Goal: Find specific page/section: Find specific page/section

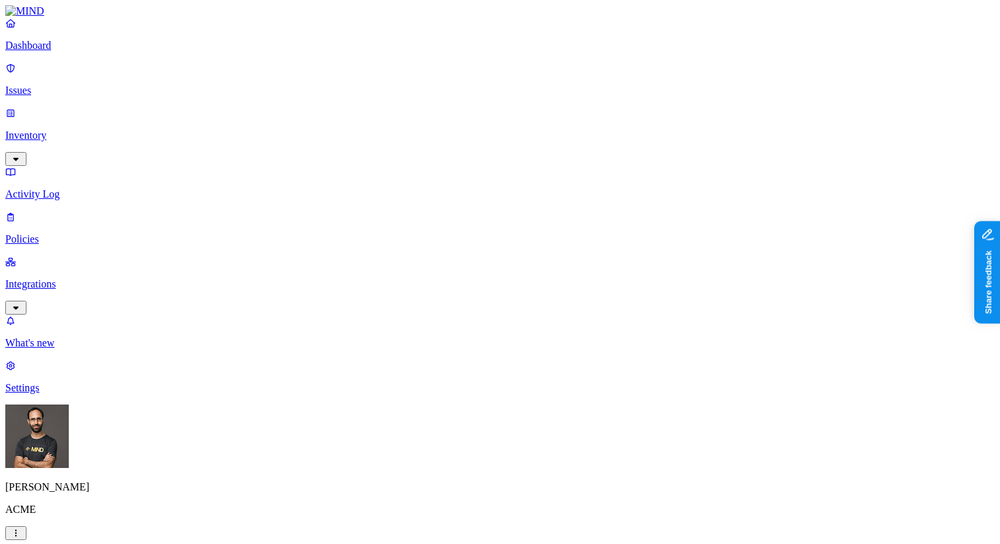
drag, startPoint x: 96, startPoint y: 110, endPoint x: 104, endPoint y: 108, distance: 8.8
click at [95, 130] on p "Inventory" at bounding box center [499, 136] width 989 height 12
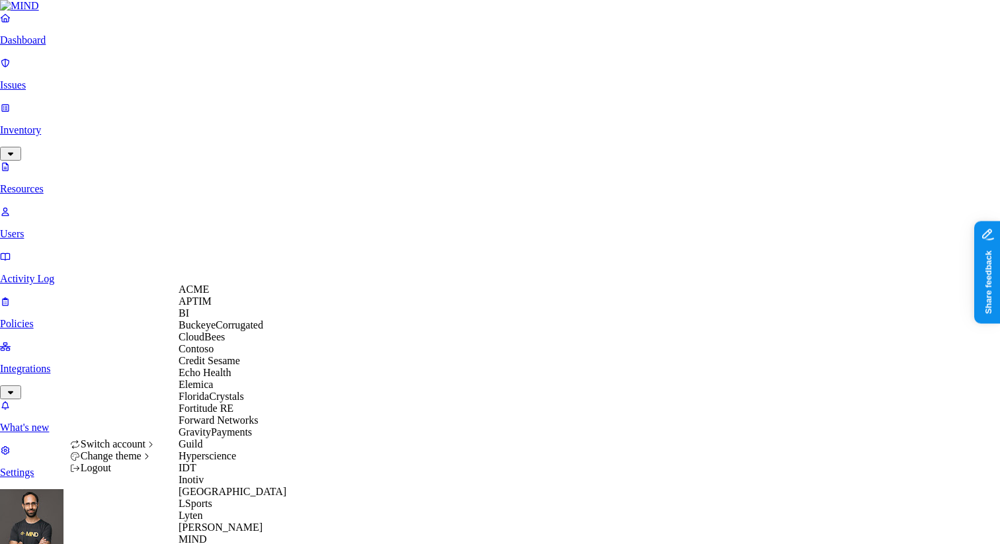
scroll to position [154, 0]
click at [212, 450] on div "Guild" at bounding box center [242, 444] width 128 height 12
